Goal: Information Seeking & Learning: Find specific fact

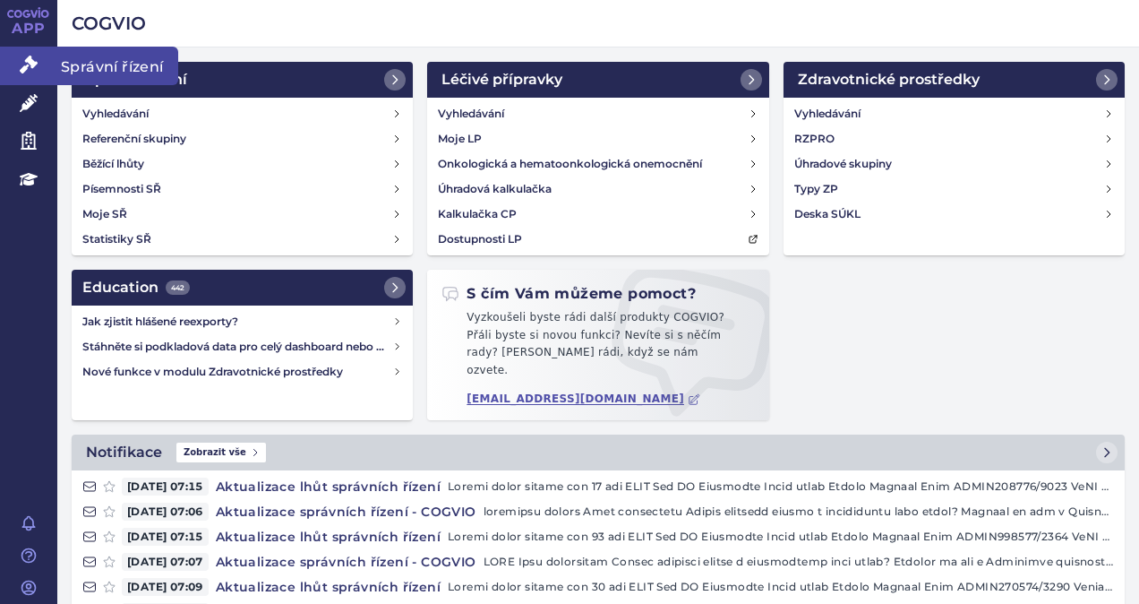
click at [22, 70] on icon at bounding box center [29, 65] width 18 height 18
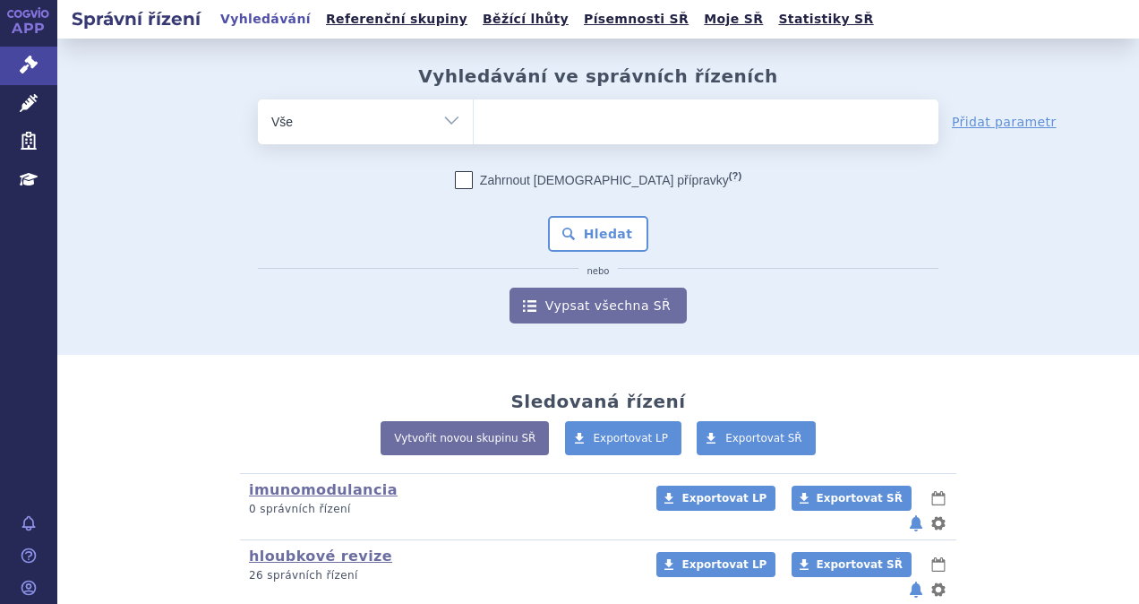
click at [502, 118] on ul at bounding box center [706, 118] width 465 height 38
click at [474, 118] on select at bounding box center [473, 121] width 1 height 45
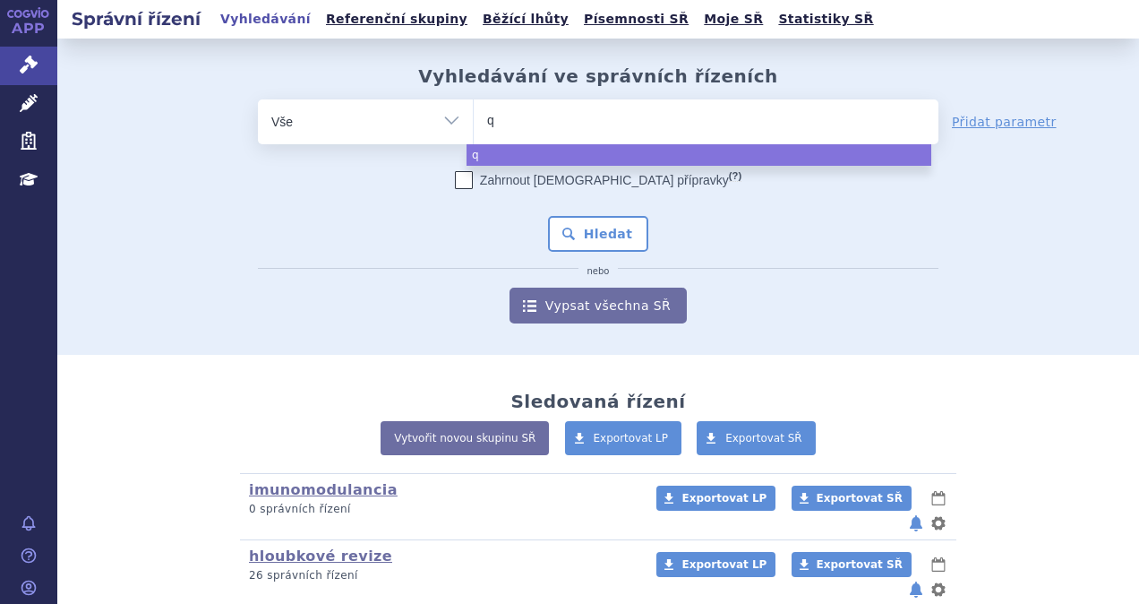
type input "qa"
type input "qal"
type input "qalso"
type input "qalsod"
type input "qalsody"
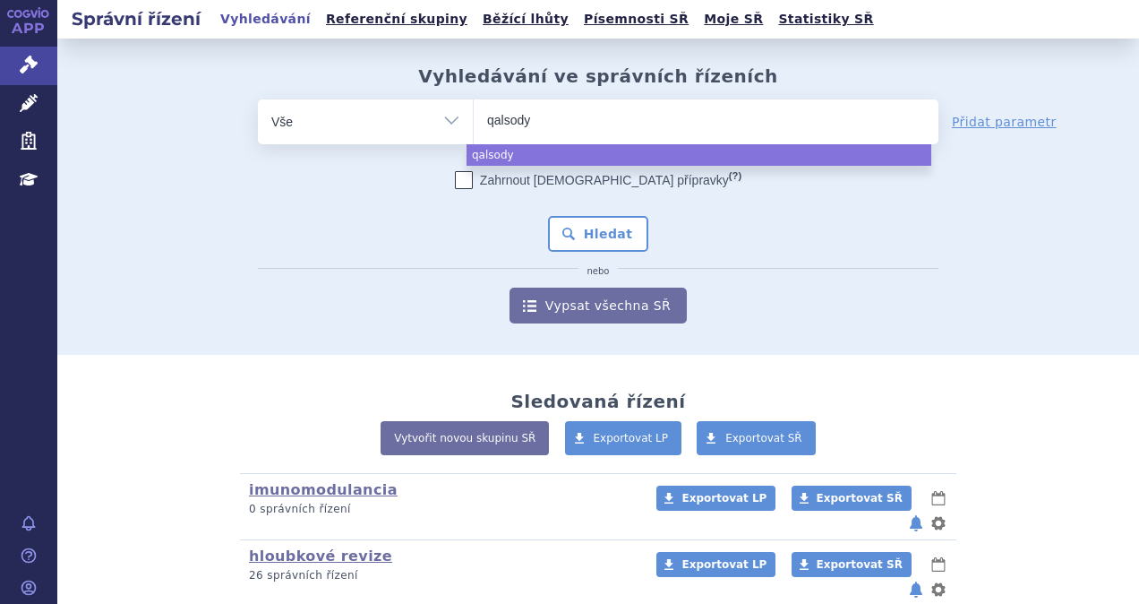
select select "qalsody"
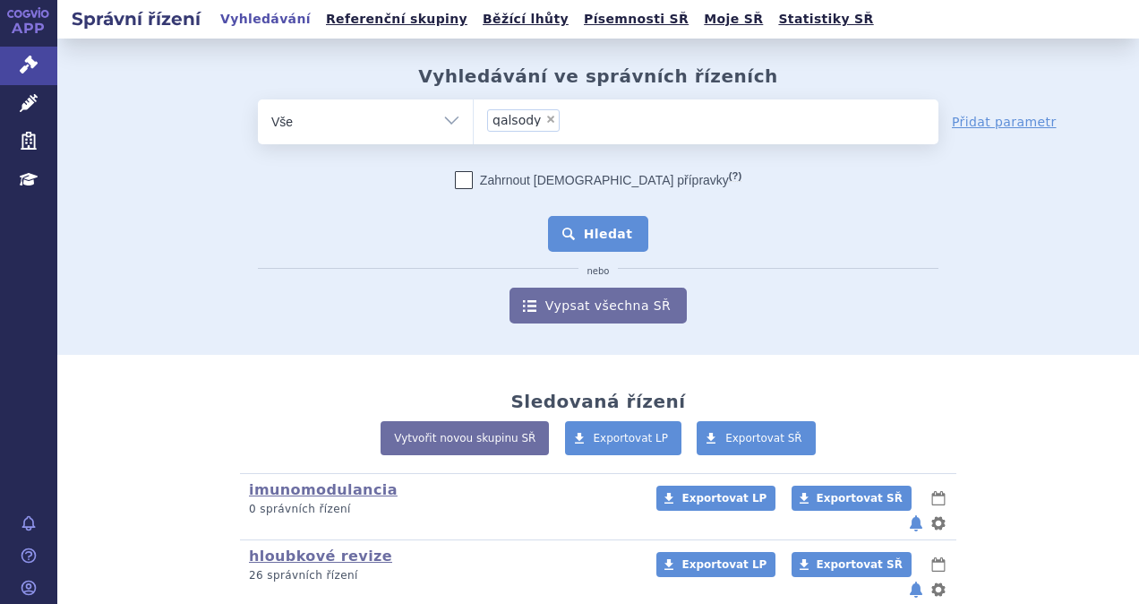
click at [606, 242] on button "Hledat" at bounding box center [598, 234] width 101 height 36
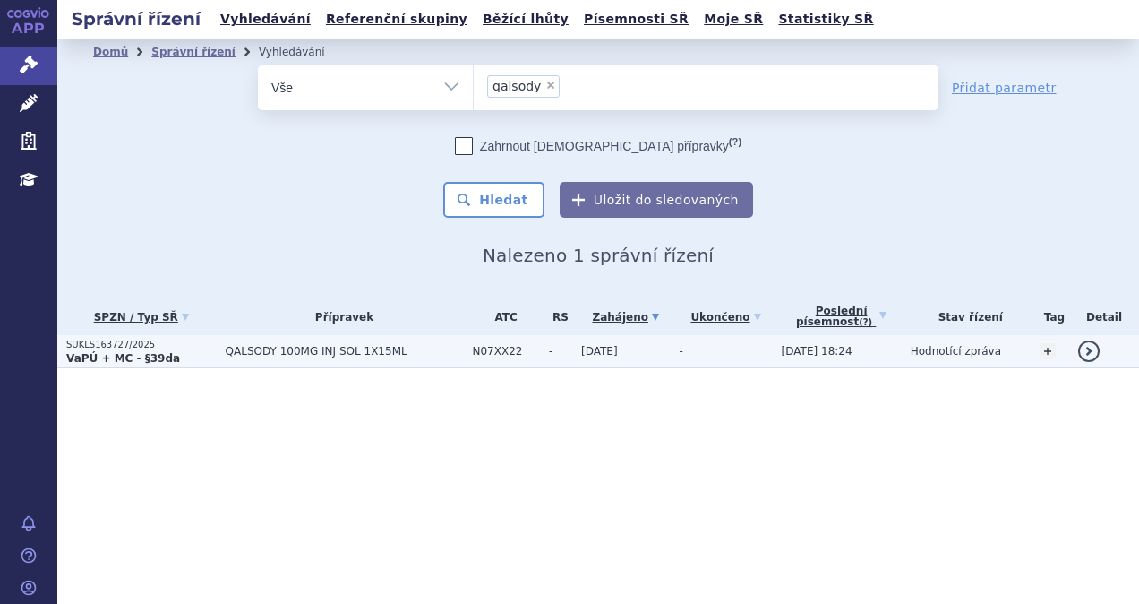
click at [249, 350] on span "QALSODY 100MG INJ SOL 1X15ML" at bounding box center [345, 351] width 238 height 13
